Goal: Task Accomplishment & Management: Manage account settings

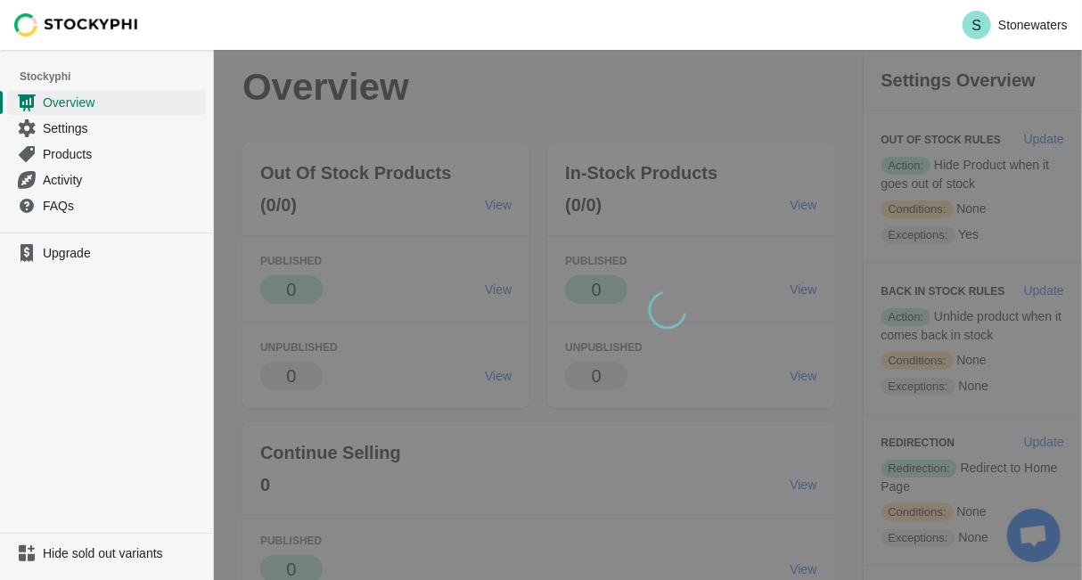
scroll to position [2186, 0]
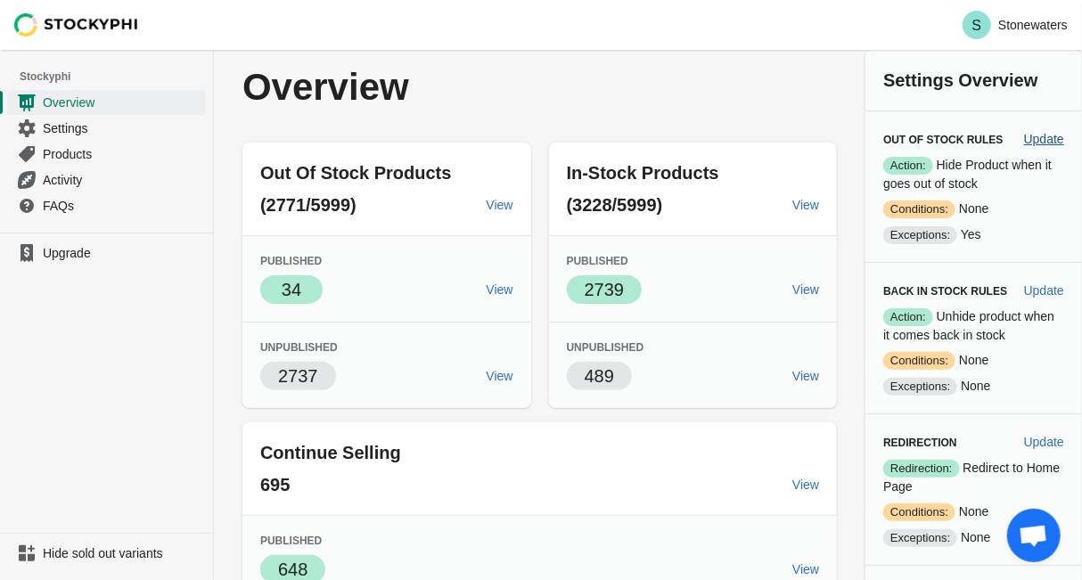
click at [1039, 141] on span "Update" at bounding box center [1044, 139] width 40 height 14
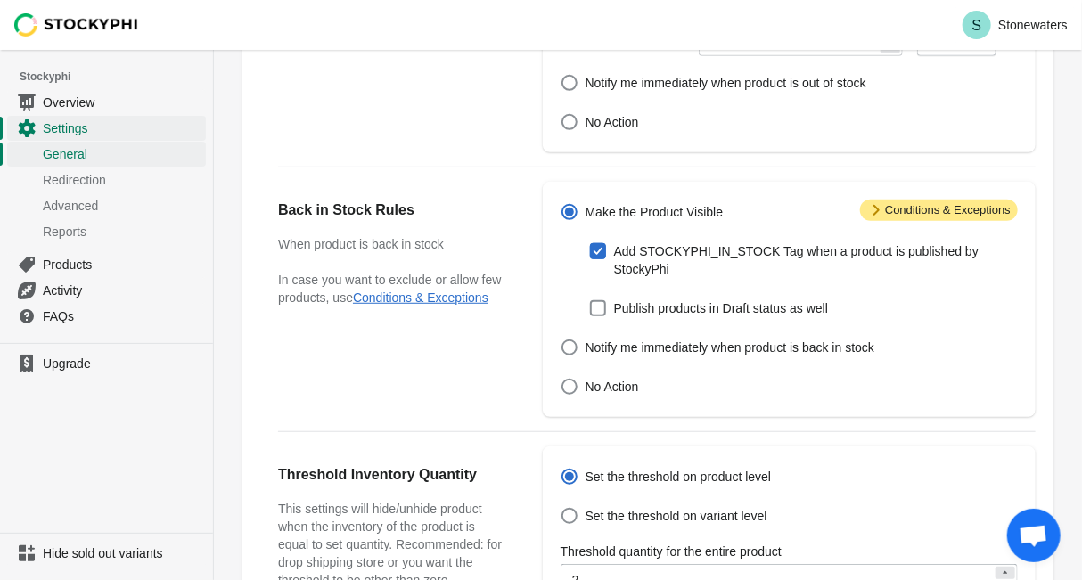
scroll to position [458, 0]
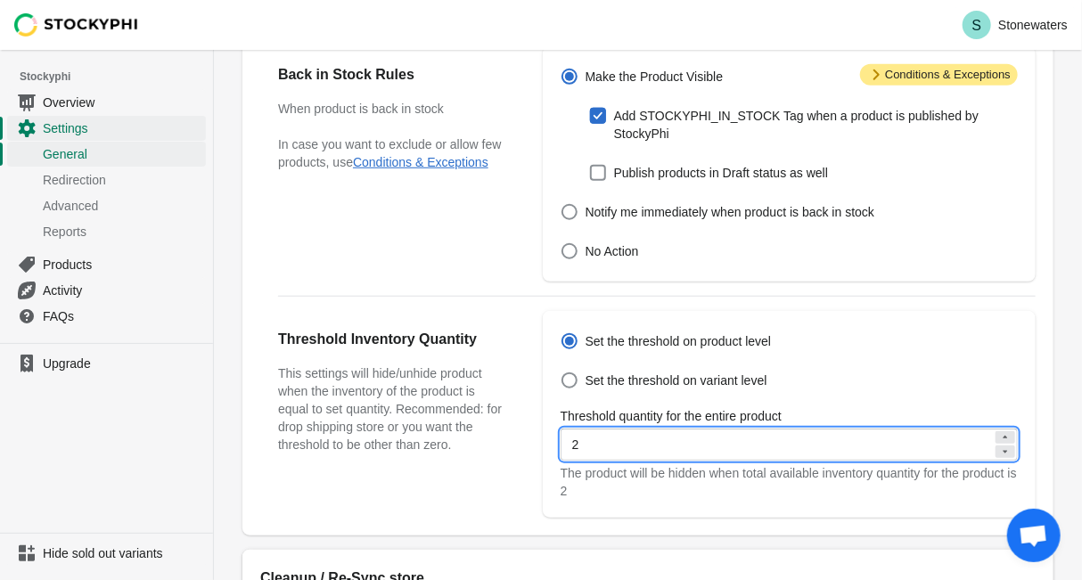
click at [918, 429] on input "2" at bounding box center [777, 445] width 432 height 32
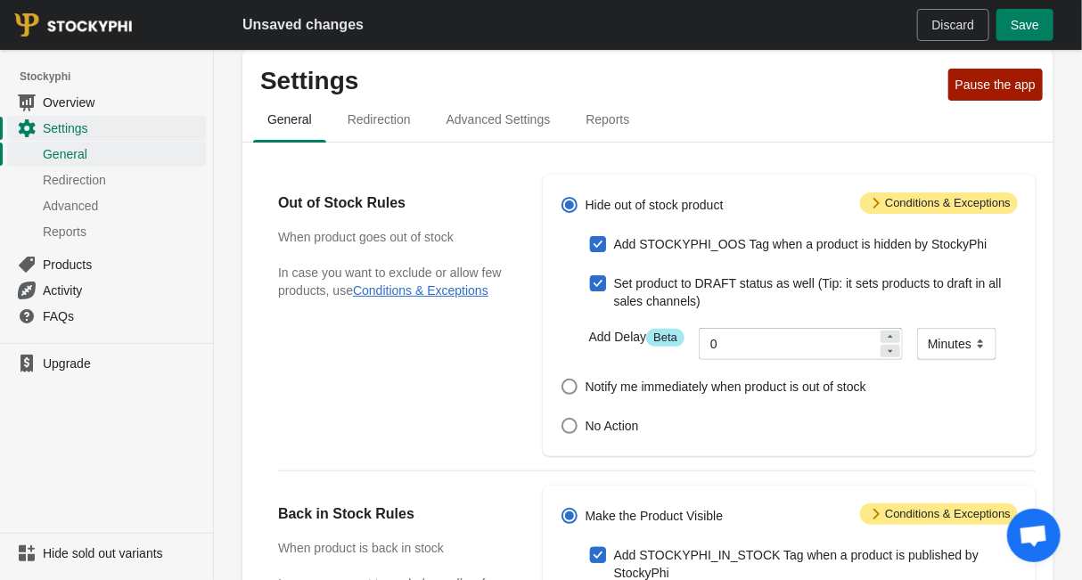
scroll to position [8, 0]
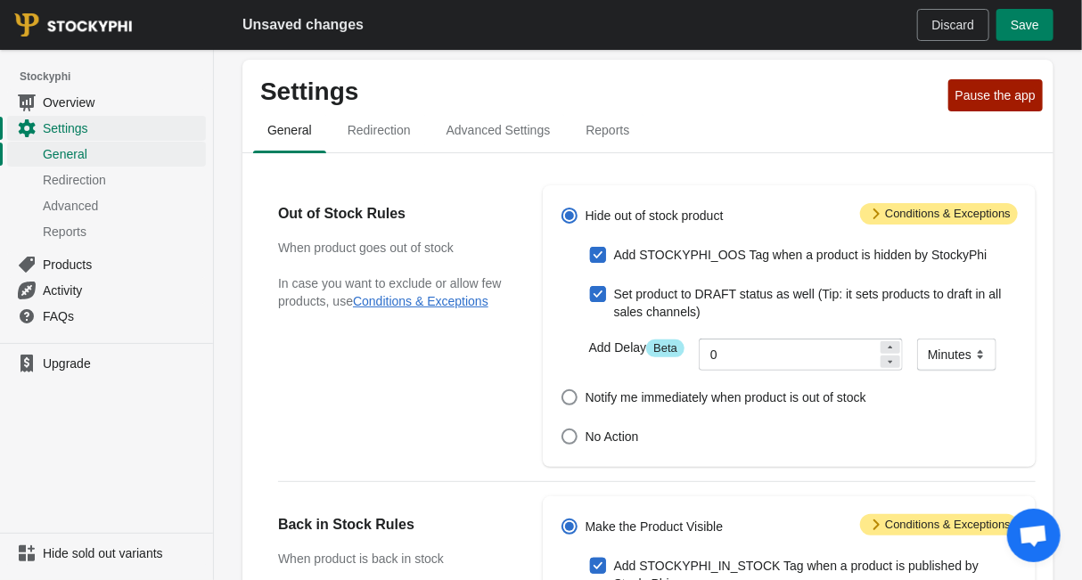
type input "3"
click at [944, 221] on span "Attention Conditions & Exceptions" at bounding box center [939, 213] width 158 height 21
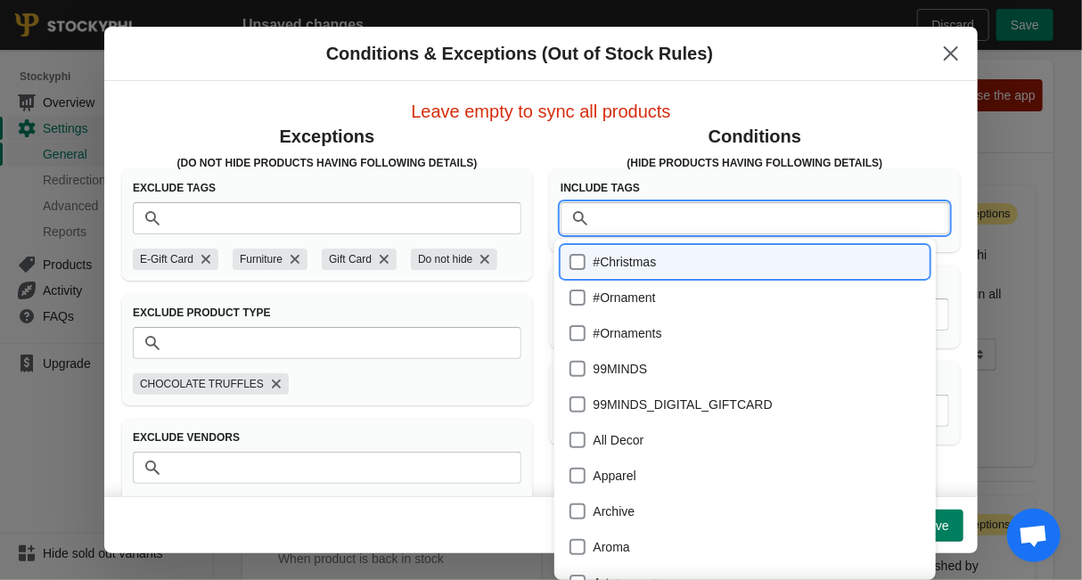
click at [742, 215] on input "Tags" at bounding box center [772, 218] width 353 height 32
click at [580, 263] on div "#Christmas" at bounding box center [745, 262] width 353 height 25
checkbox input "true"
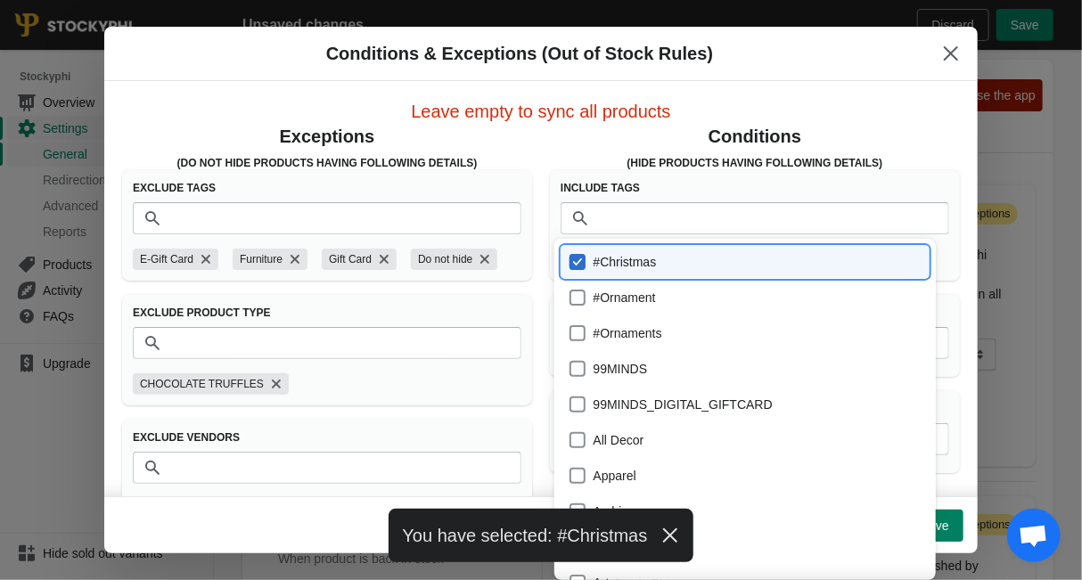
click at [596, 150] on div "Conditions (Hide products having following details)" at bounding box center [755, 147] width 410 height 46
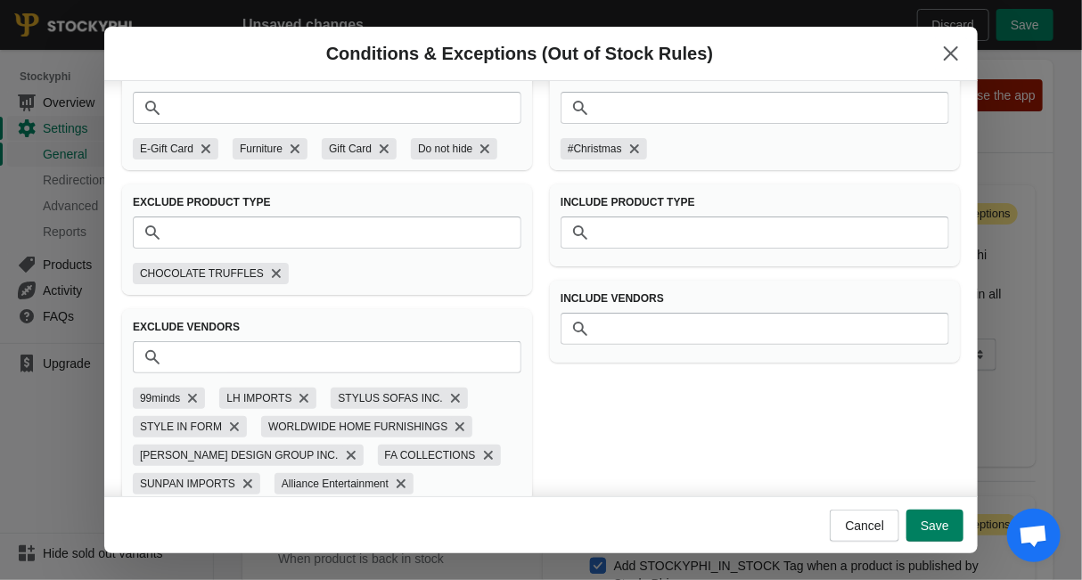
scroll to position [136, 0]
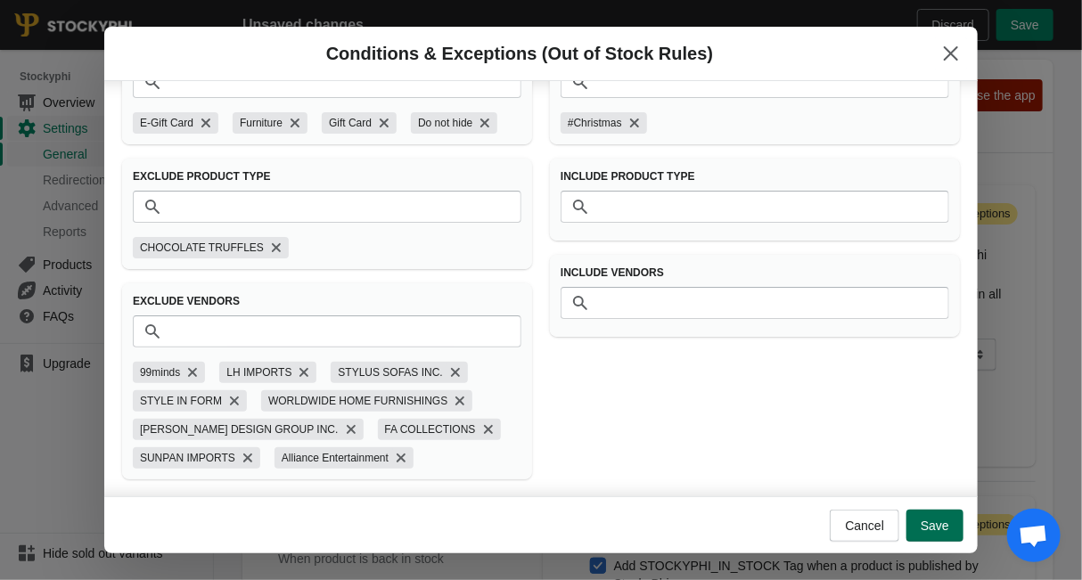
click at [935, 530] on span "Save" at bounding box center [935, 526] width 29 height 14
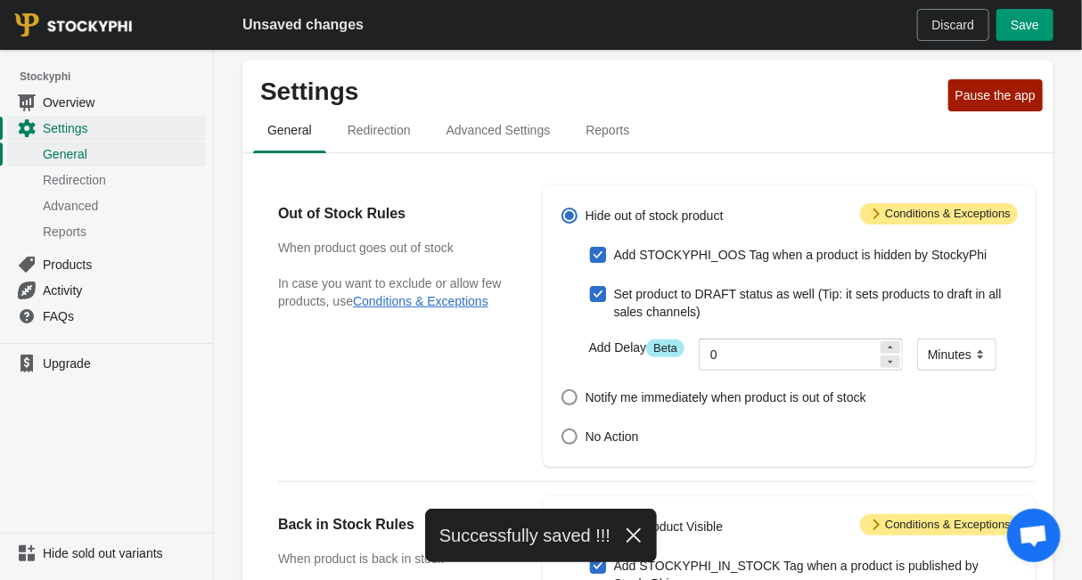
click at [1031, 11] on button "Save" at bounding box center [1025, 25] width 57 height 32
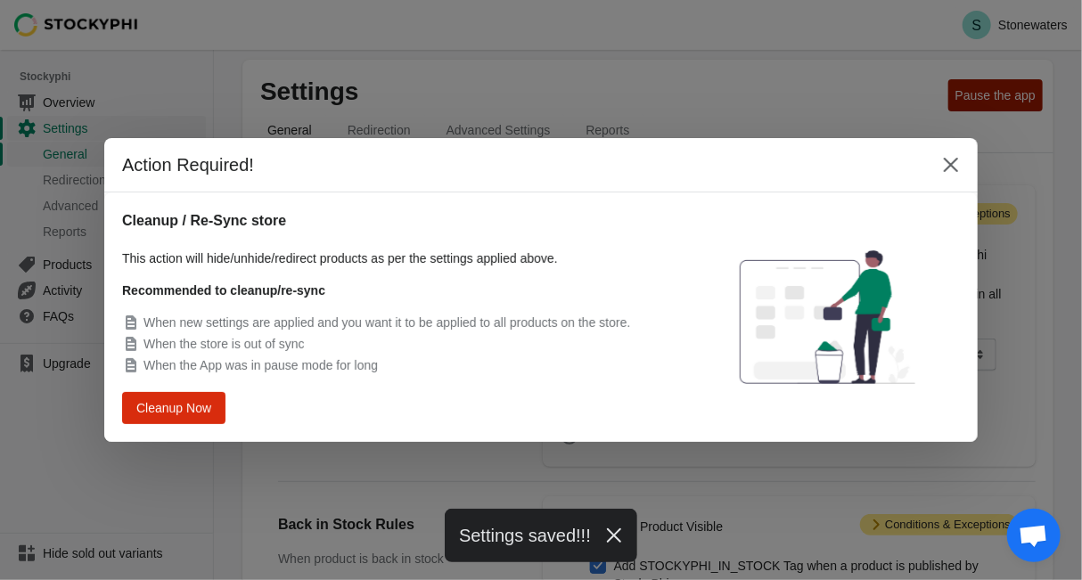
scroll to position [0, 0]
click at [210, 420] on button "Cleanup Now" at bounding box center [174, 408] width 94 height 29
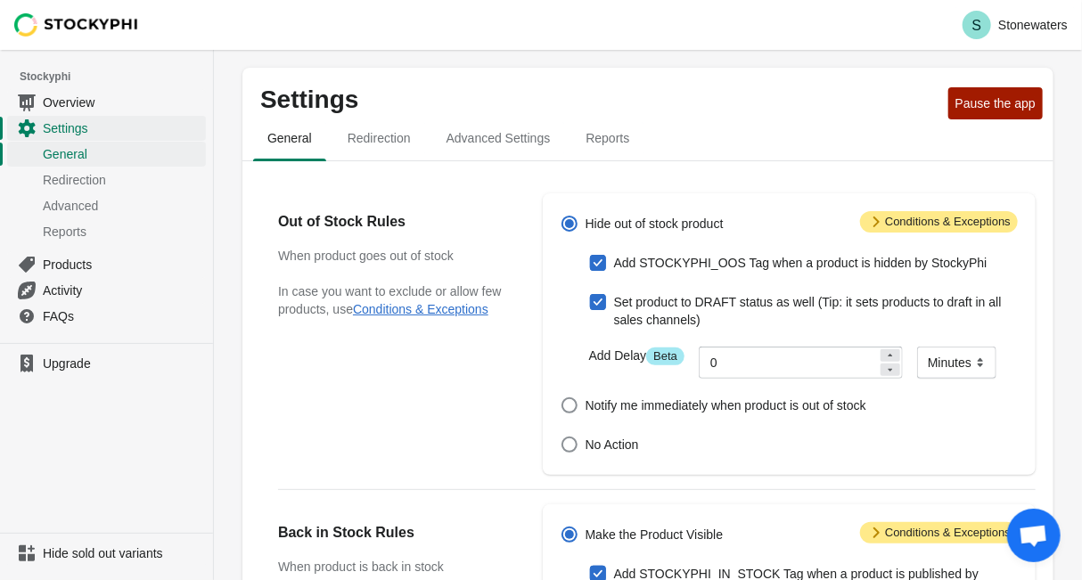
scroll to position [8, 0]
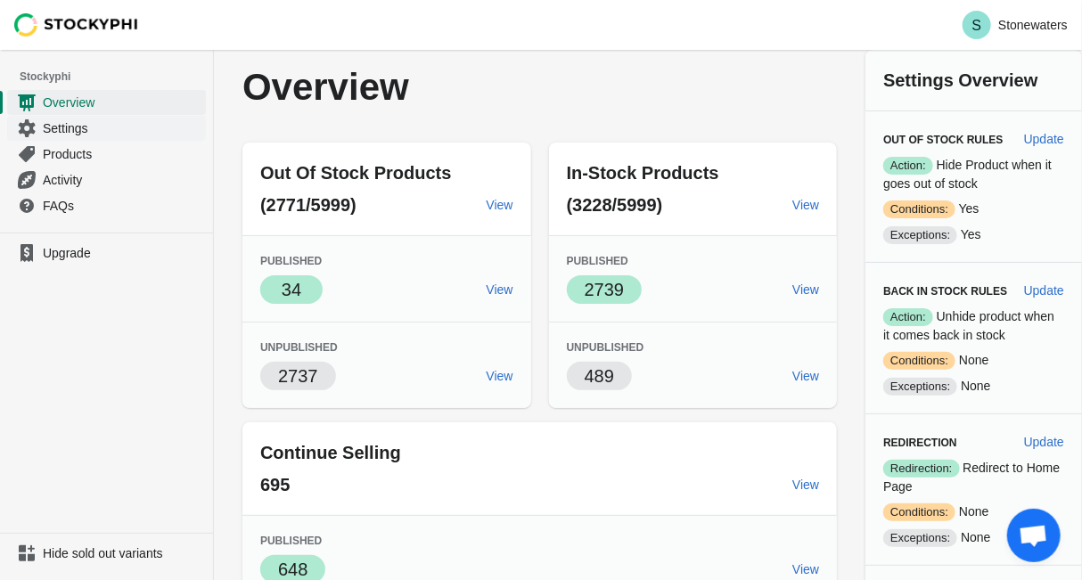
click at [57, 137] on link "Settings" at bounding box center [106, 128] width 199 height 26
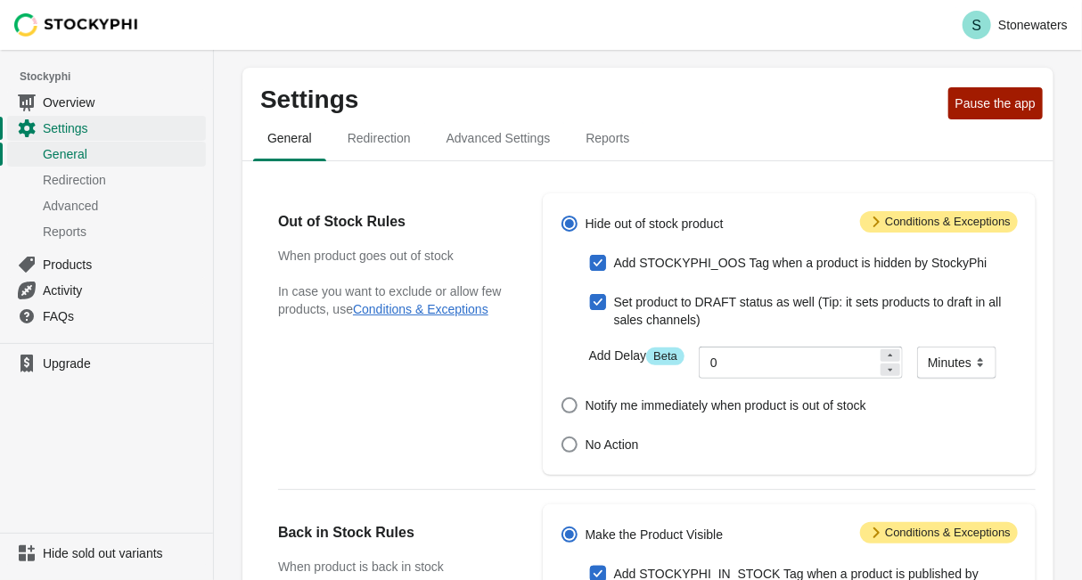
click at [80, 106] on span "Overview" at bounding box center [123, 103] width 160 height 18
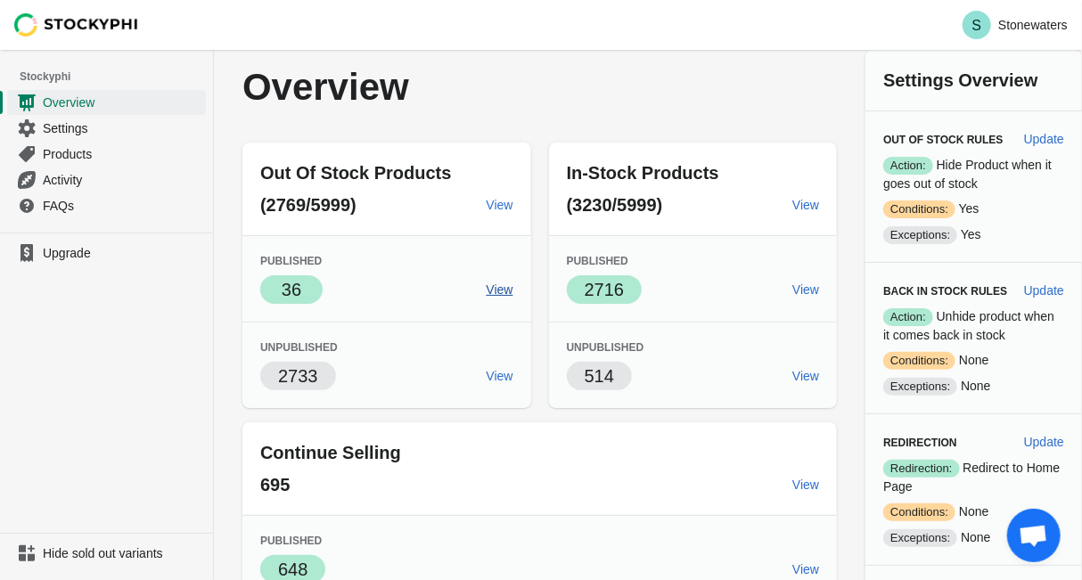
click at [501, 292] on span "View" at bounding box center [500, 290] width 27 height 14
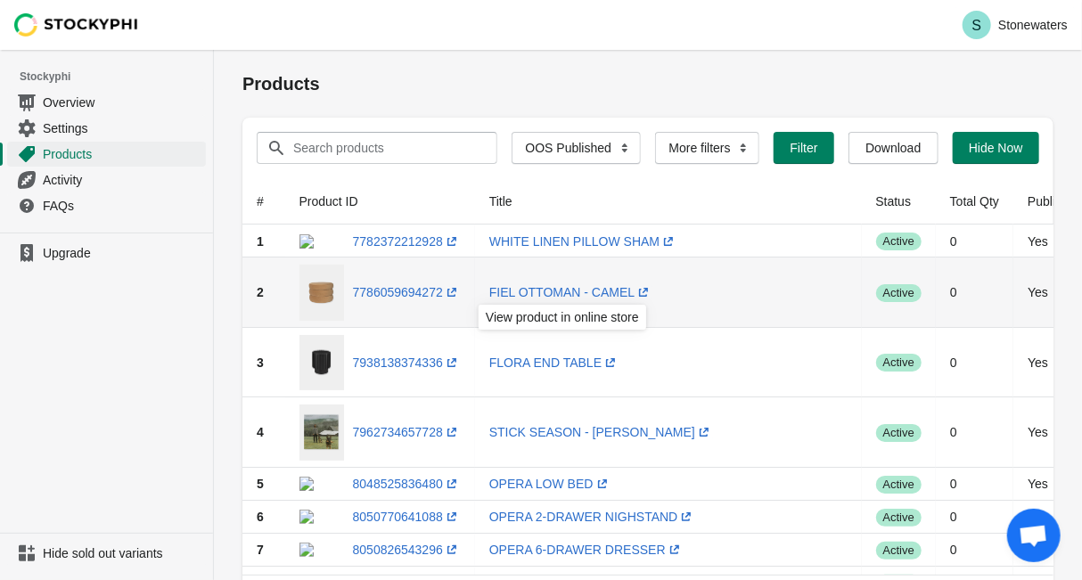
scroll to position [2186, 0]
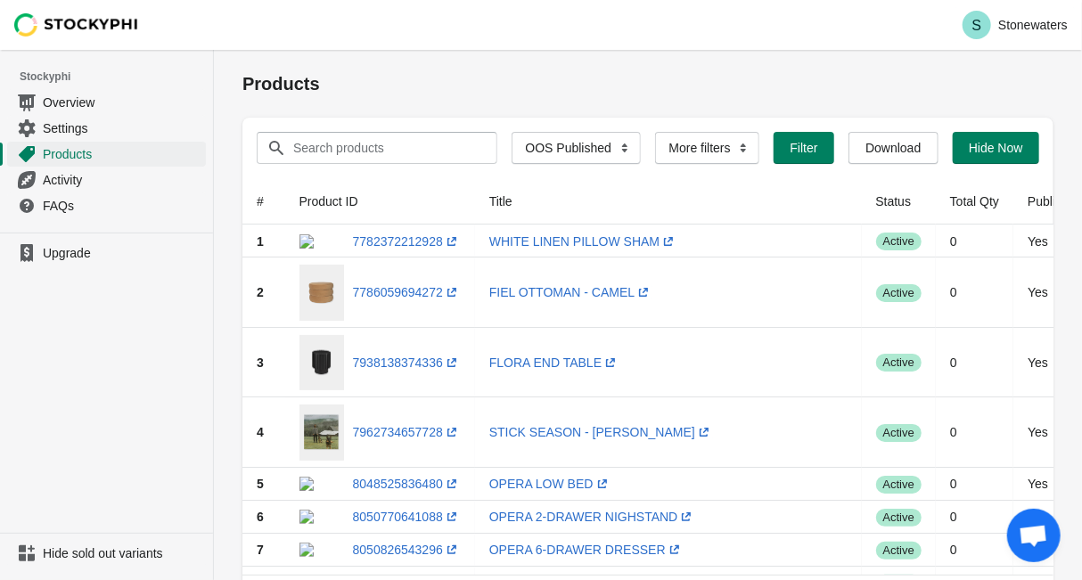
click at [422, 63] on div "Products" at bounding box center [648, 84] width 811 height 68
